Goal: Navigation & Orientation: Understand site structure

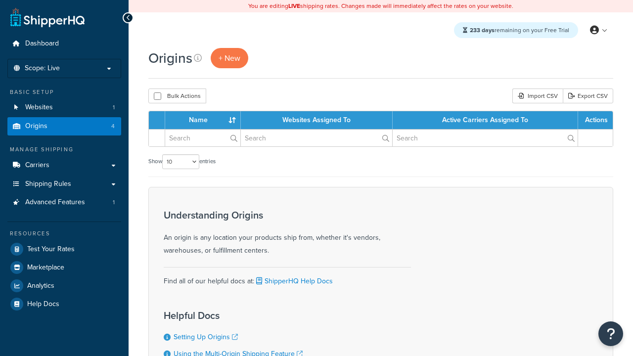
click at [205, 121] on th "Name" at bounding box center [203, 120] width 76 height 18
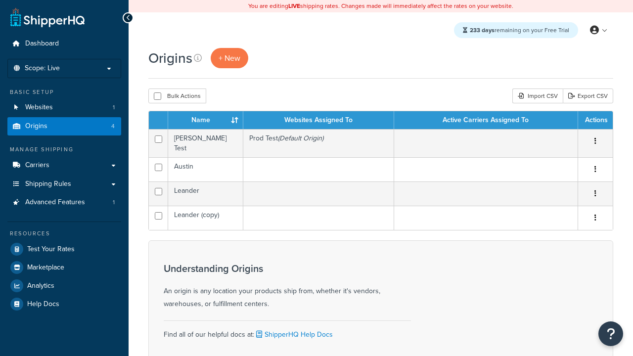
click at [205, 121] on th "Name" at bounding box center [205, 120] width 75 height 18
click at [318, 121] on th "Websites Assigned To" at bounding box center [318, 120] width 151 height 18
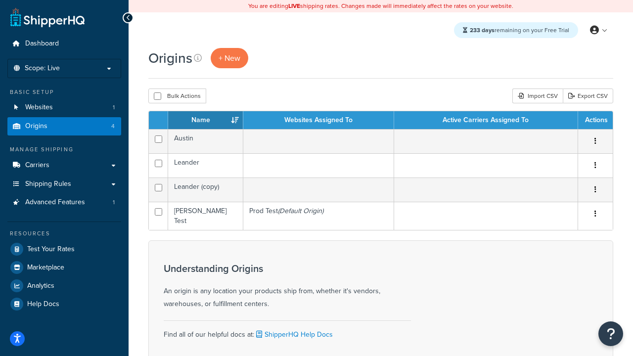
click at [318, 121] on th "Websites Assigned To" at bounding box center [318, 120] width 151 height 18
click at [485, 121] on th "Active Carriers Assigned To" at bounding box center [486, 120] width 184 height 18
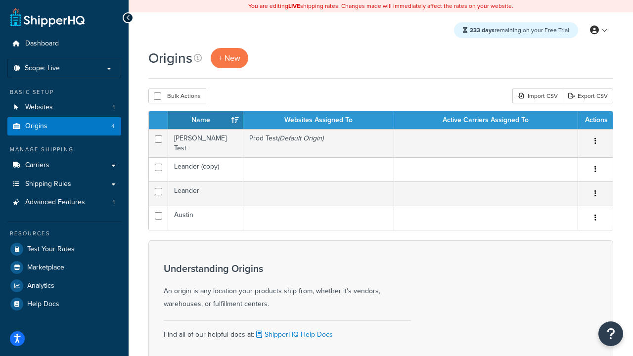
click at [595, 121] on th "Actions" at bounding box center [595, 120] width 35 height 18
click at [198, 58] on icon at bounding box center [198, 58] width 8 height 8
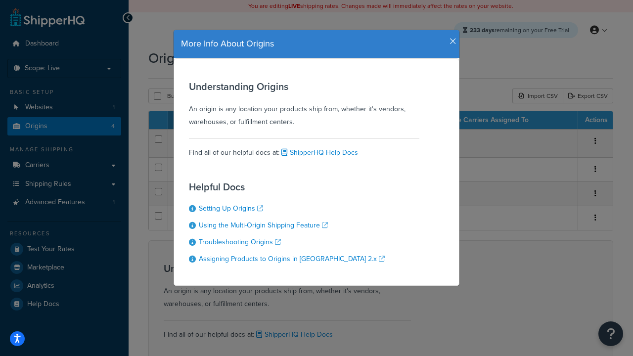
click at [450, 38] on icon "button" at bounding box center [452, 41] width 7 height 9
